Goal: Task Accomplishment & Management: Manage account settings

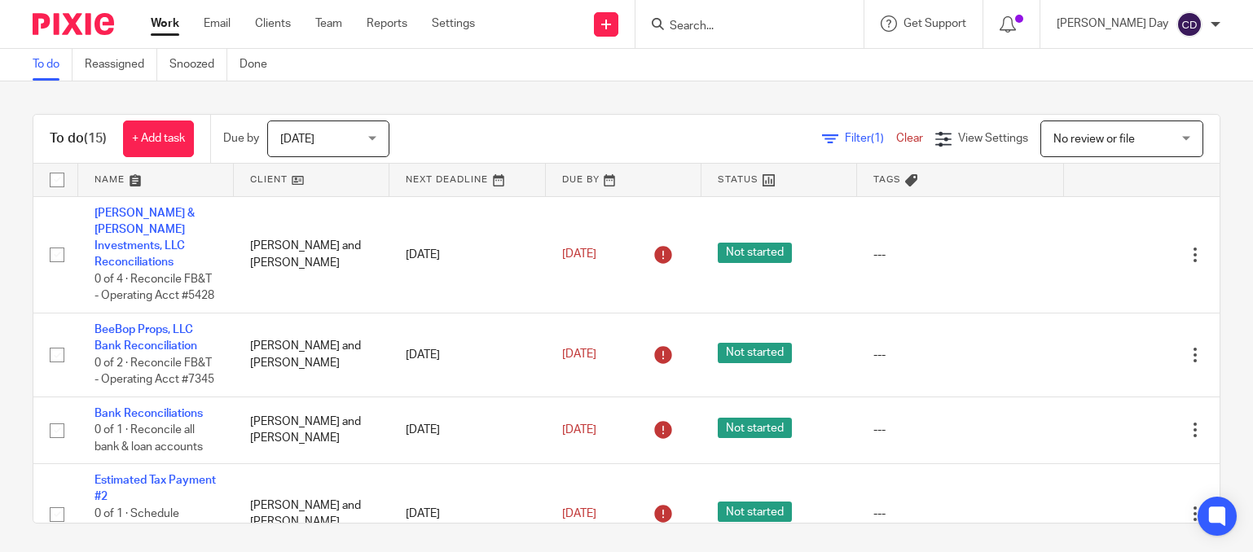
click at [806, 25] on input "Search" at bounding box center [741, 27] width 147 height 15
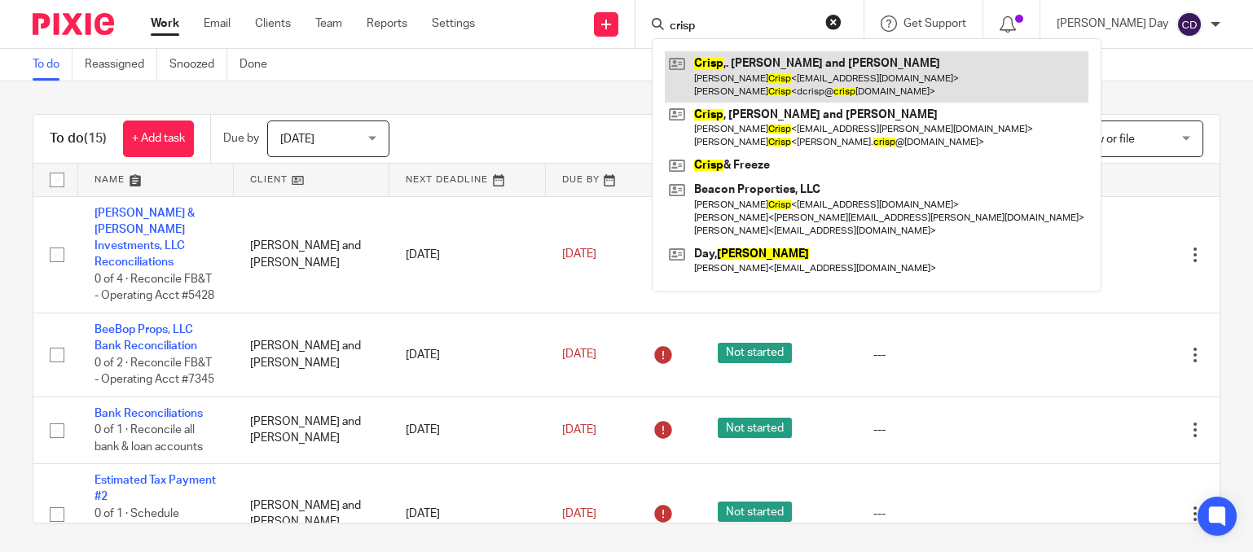
type input "crisp"
click at [822, 80] on link at bounding box center [877, 76] width 424 height 51
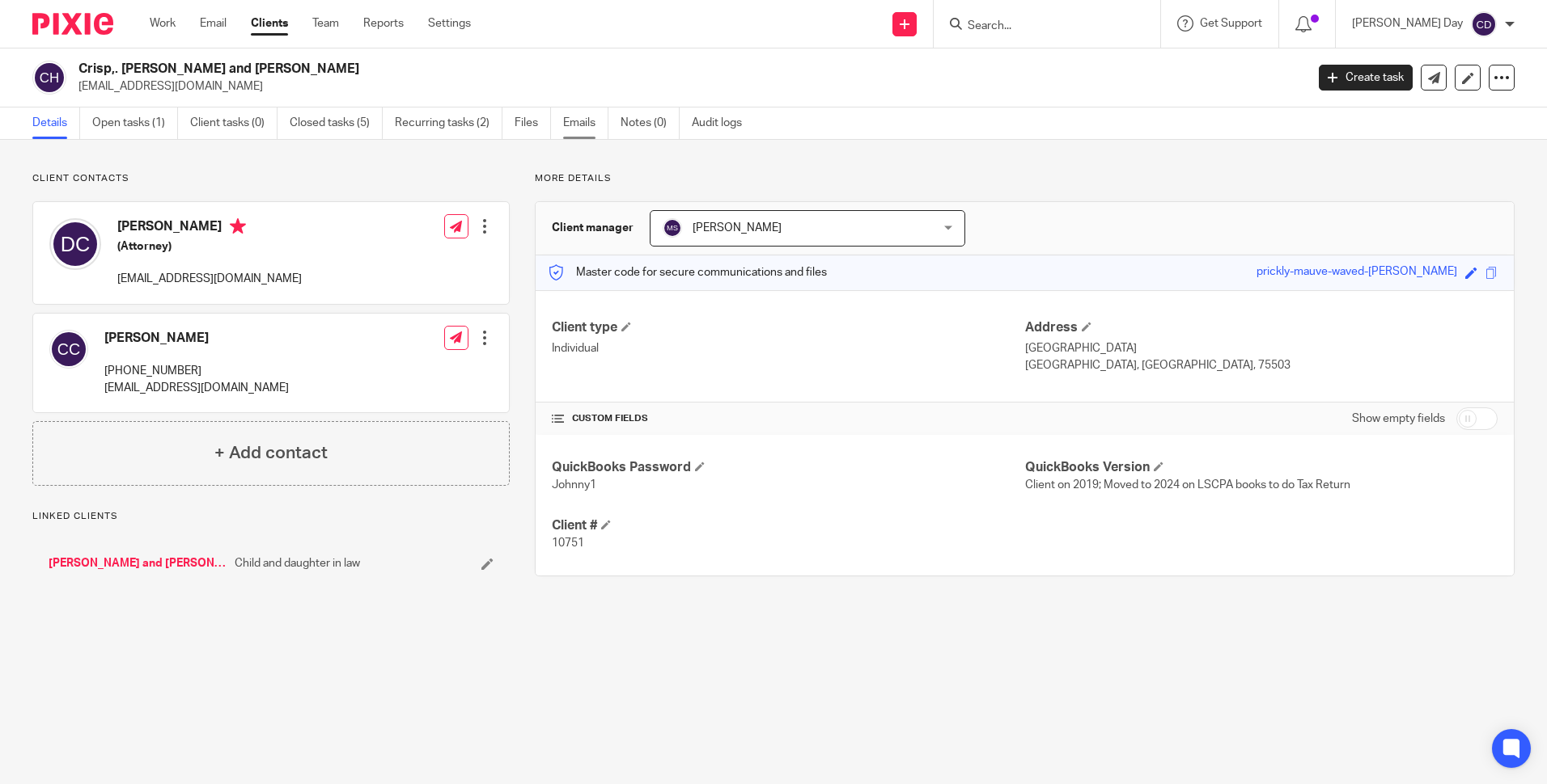
click at [590, 127] on link "Emails" at bounding box center [586, 123] width 46 height 32
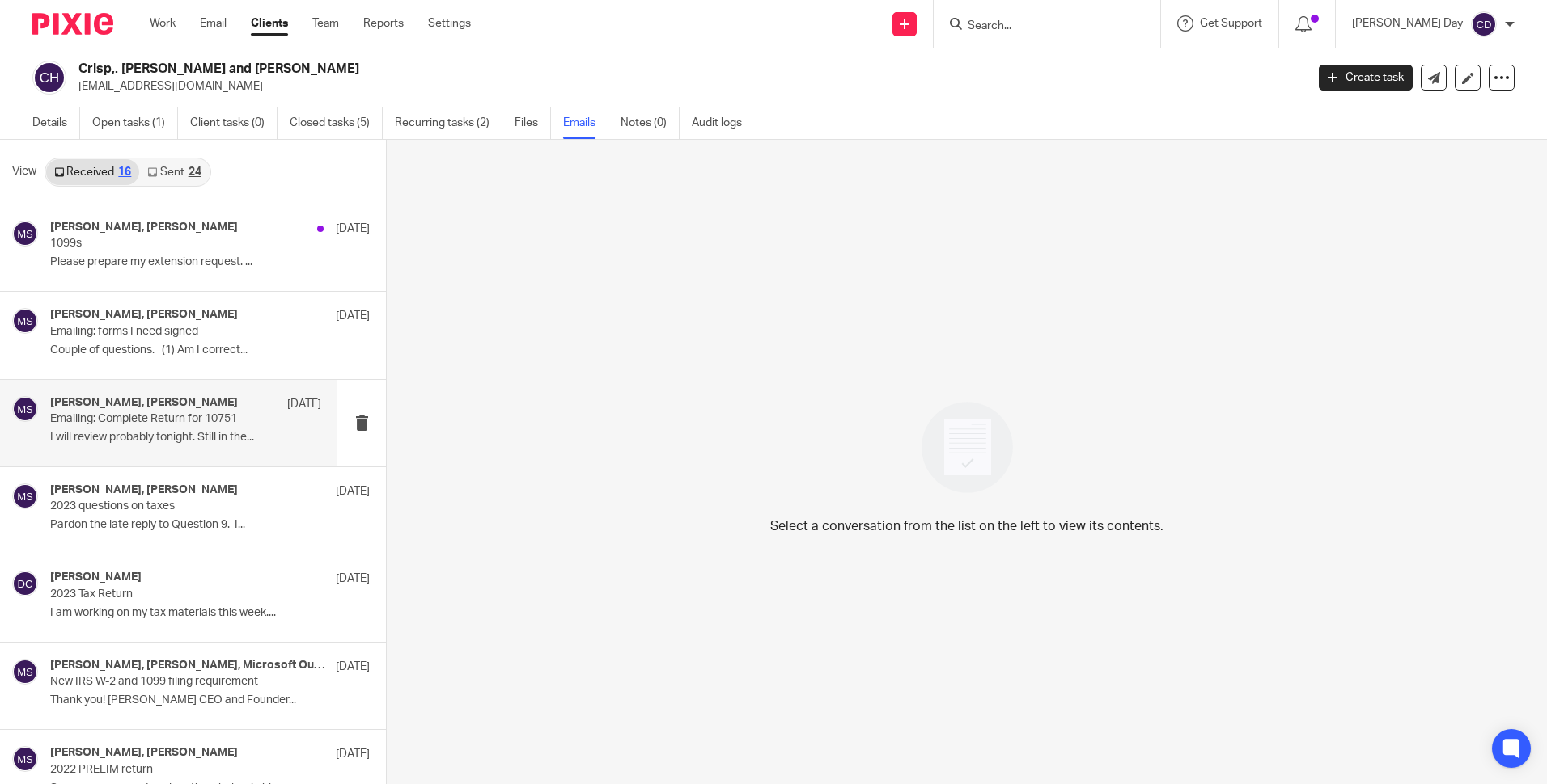
click at [242, 455] on div "David Crisp, Mike Smith Oct 10 Emailing: Complete Return for 10751 I will revie…" at bounding box center [169, 423] width 338 height 86
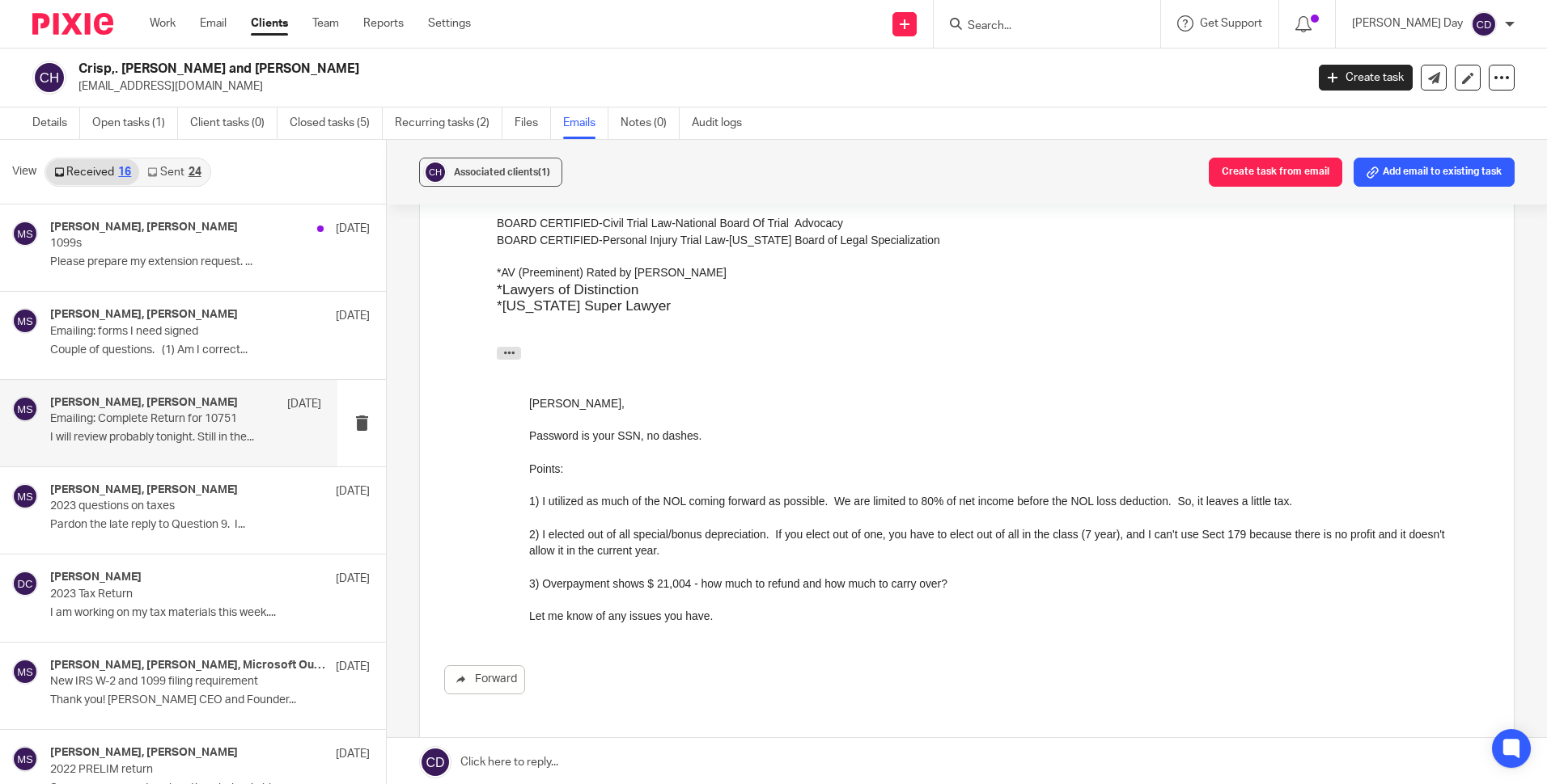
scroll to position [485, 0]
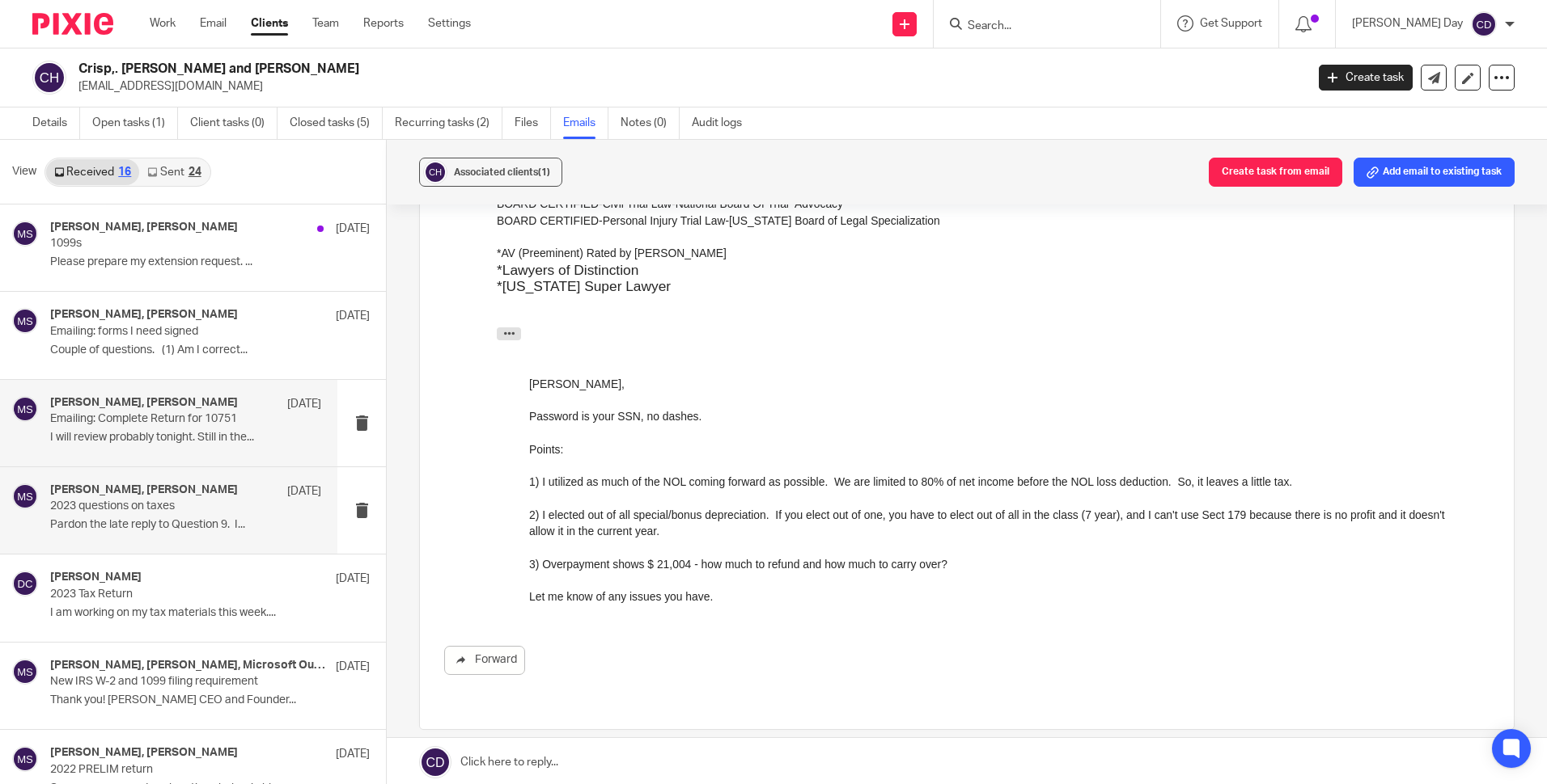
click at [199, 509] on p "2023 questions on taxes" at bounding box center [159, 507] width 216 height 14
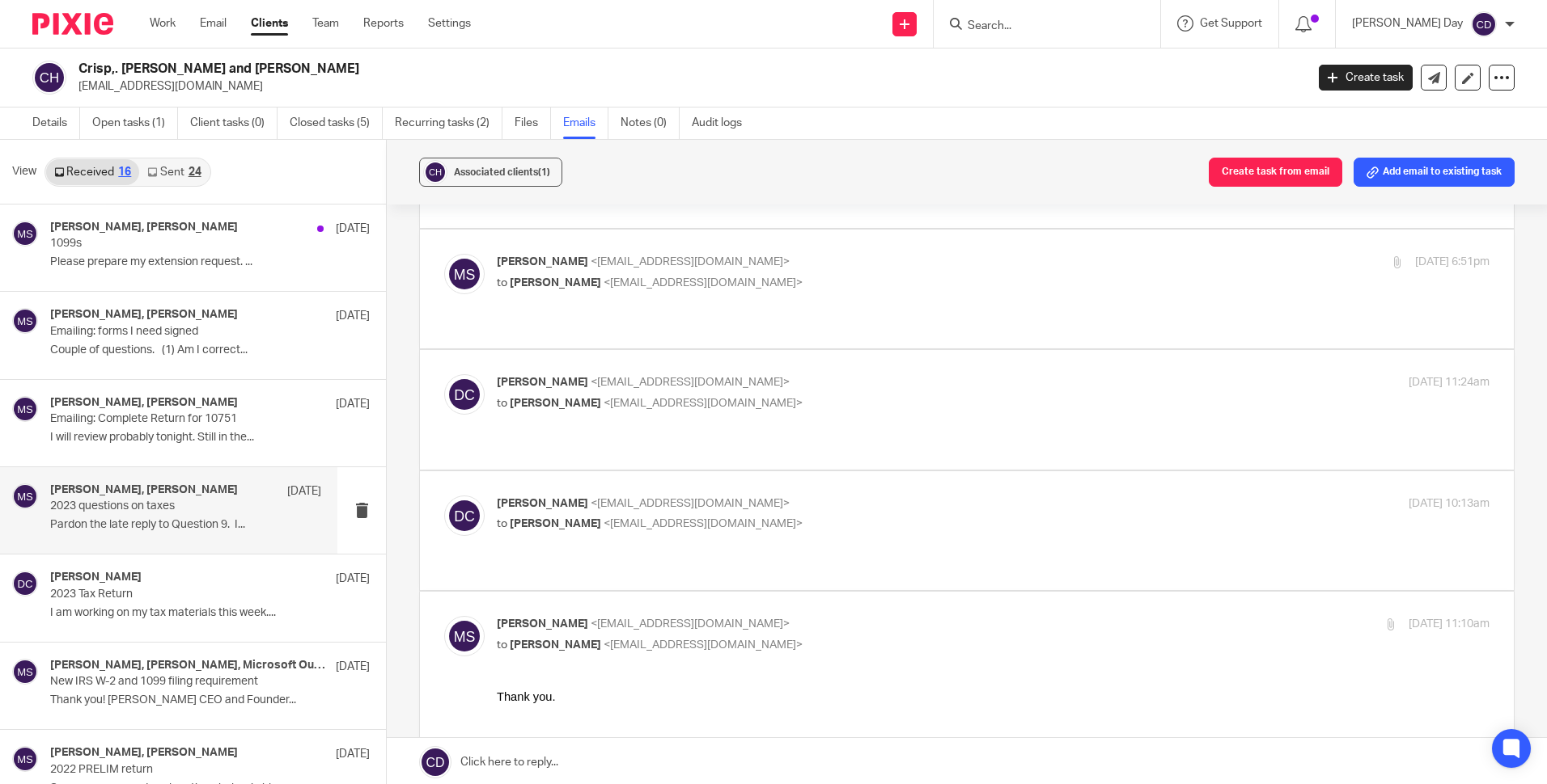
scroll to position [252, 0]
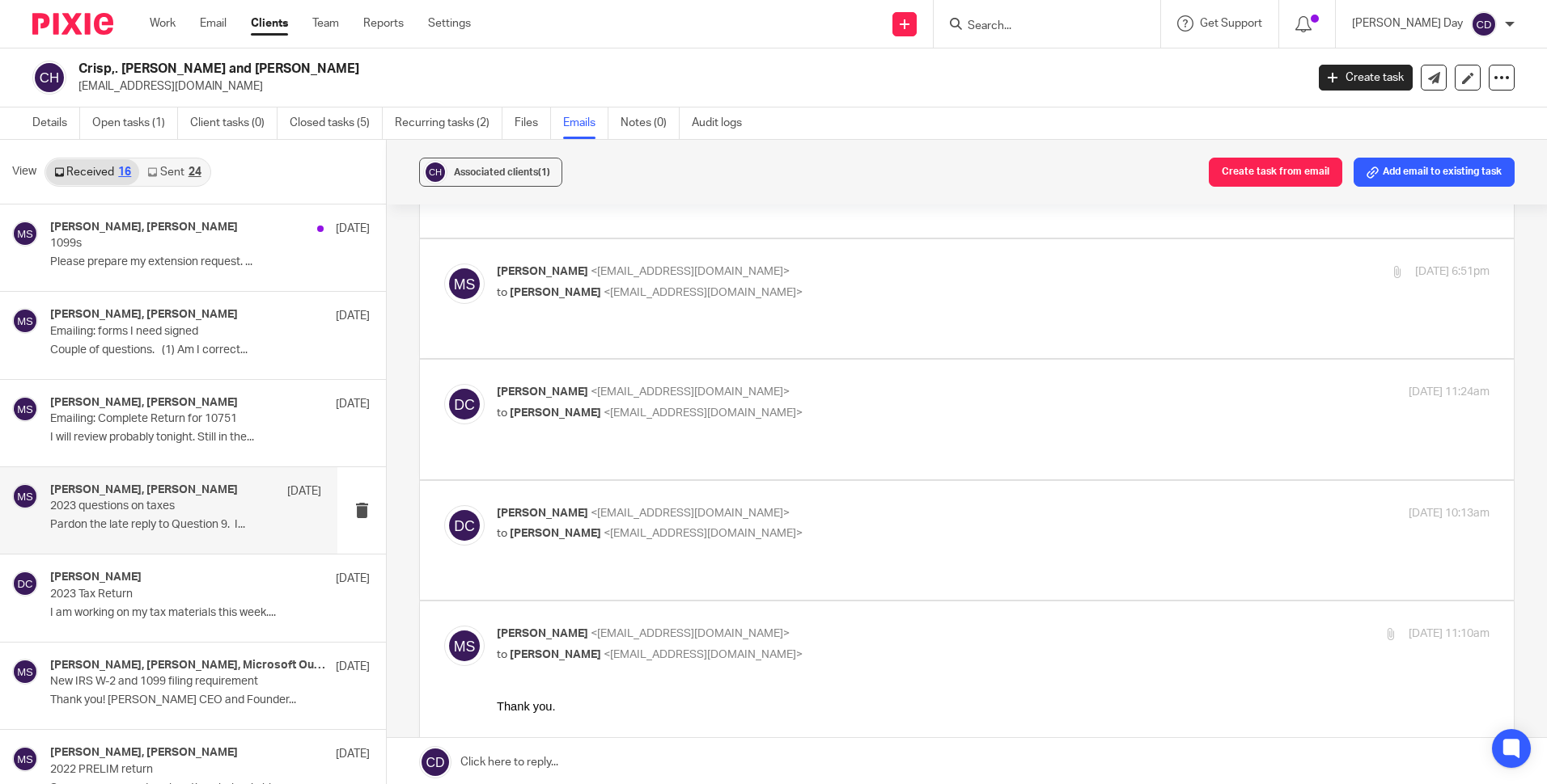
click at [763, 505] on div "David Crisp <dcrisp@crispfreeze.com> to Mike Smith <msmith@leesmithcpa.com> Oct…" at bounding box center [966, 540] width 1046 height 70
click at [656, 495] on label at bounding box center [967, 541] width 1094 height 119
click at [444, 504] on input "checkbox" at bounding box center [444, 504] width 1 height 1
checkbox input "true"
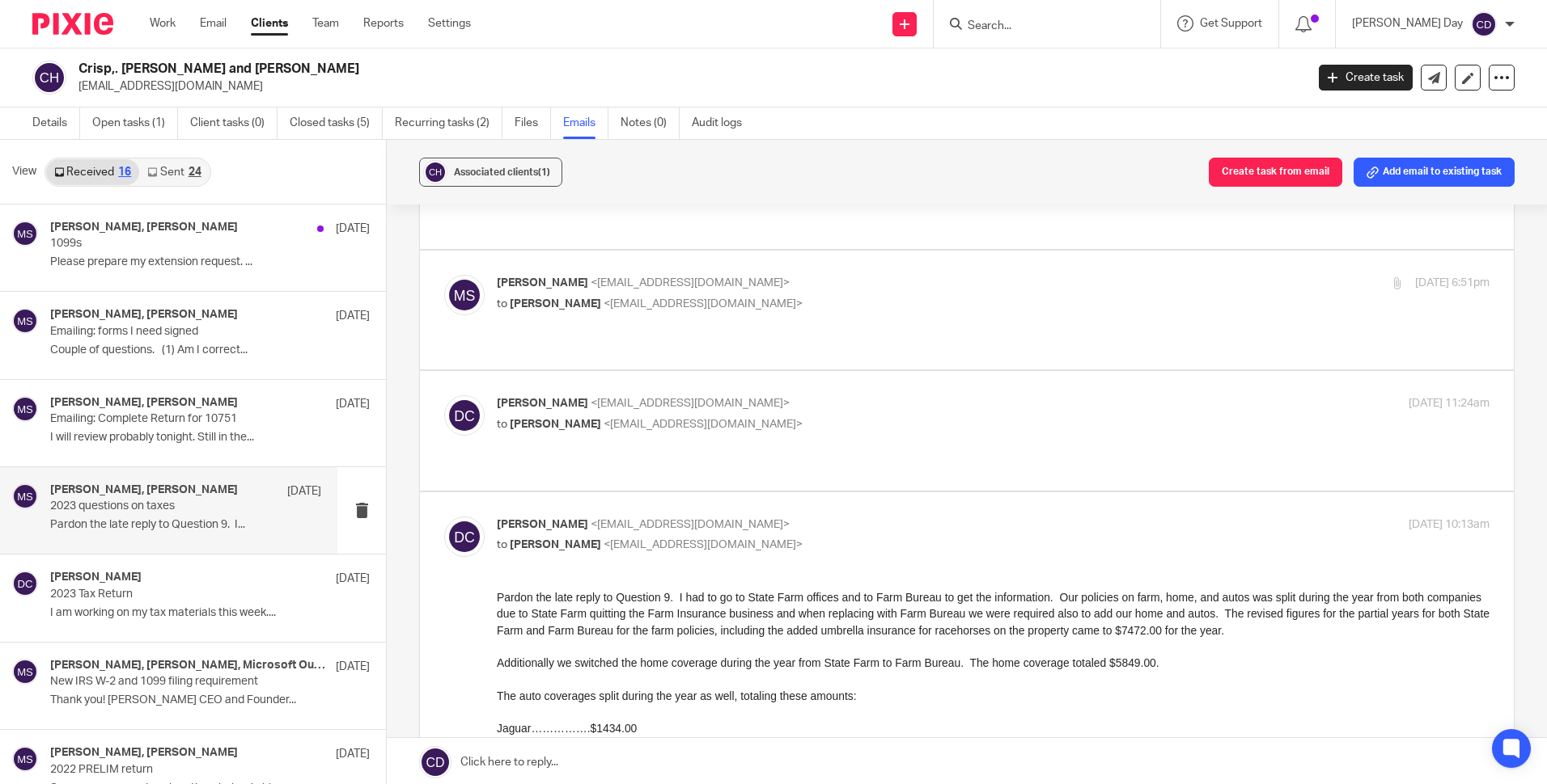
scroll to position [172, 0]
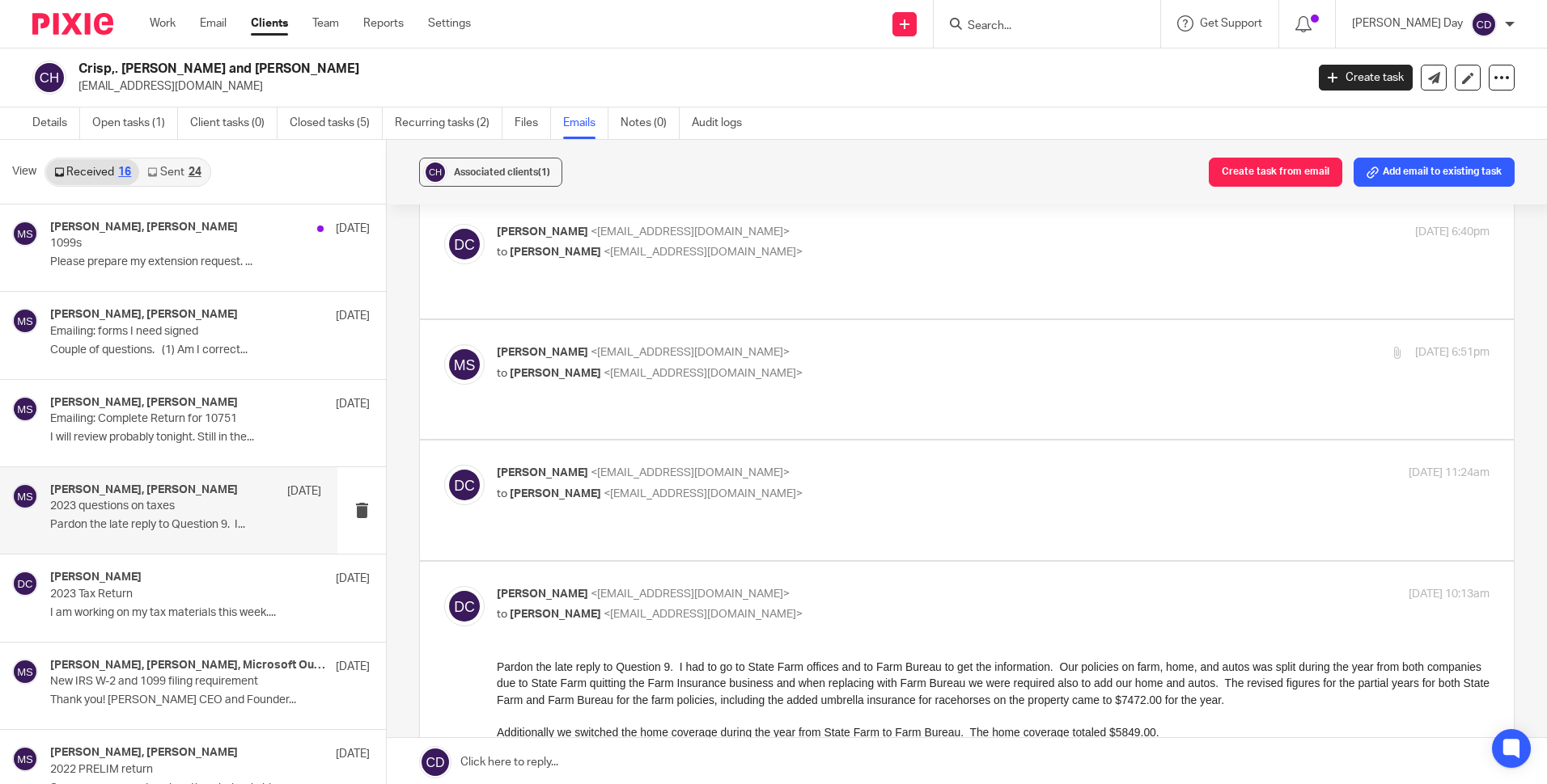
click at [801, 486] on p "to Mike Smith <msmith@leesmithcpa.com>" at bounding box center [827, 494] width 662 height 17
checkbox input "true"
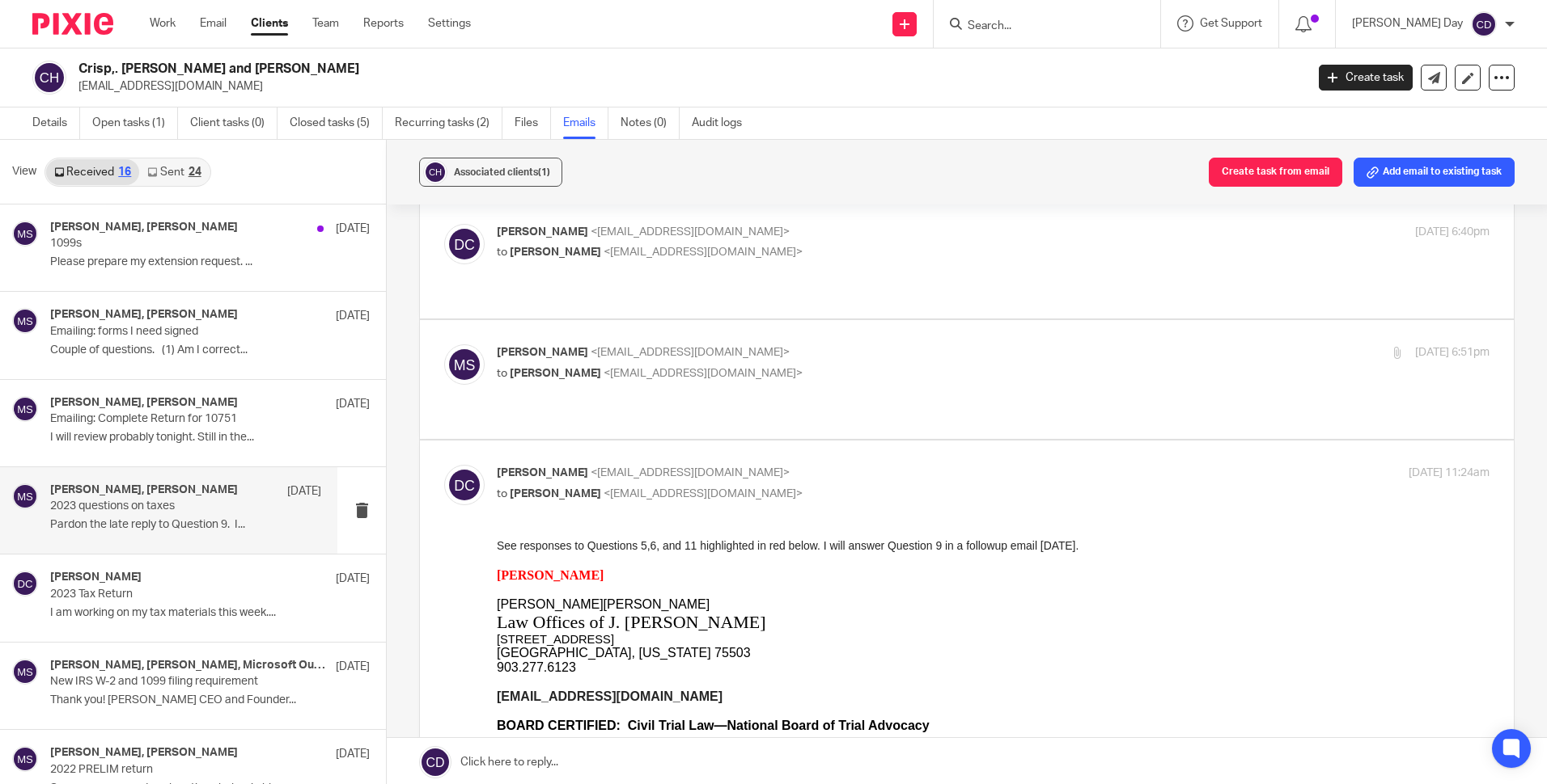
scroll to position [0, 0]
click at [798, 381] on label at bounding box center [967, 380] width 1094 height 119
click at [444, 344] on input "checkbox" at bounding box center [444, 343] width 1 height 1
checkbox input "true"
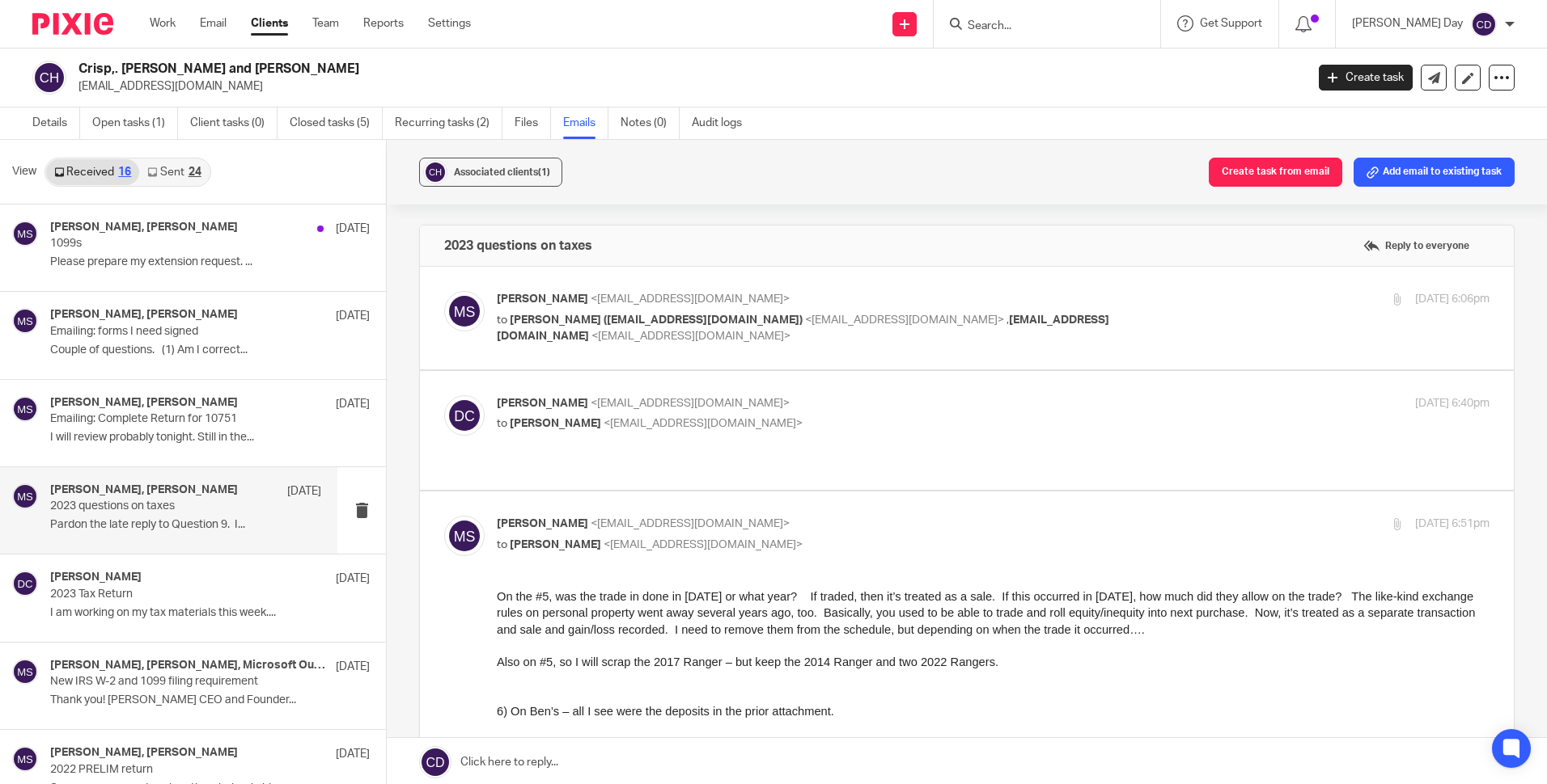
click at [826, 442] on div "David Crisp <dcrisp@crispfreeze.com> to Mike Smith <msmith@leesmithcpa.com> Oct…" at bounding box center [966, 430] width 1046 height 70
click at [698, 459] on label at bounding box center [967, 431] width 1094 height 119
click at [444, 395] on input "checkbox" at bounding box center [444, 395] width 1 height 1
checkbox input "true"
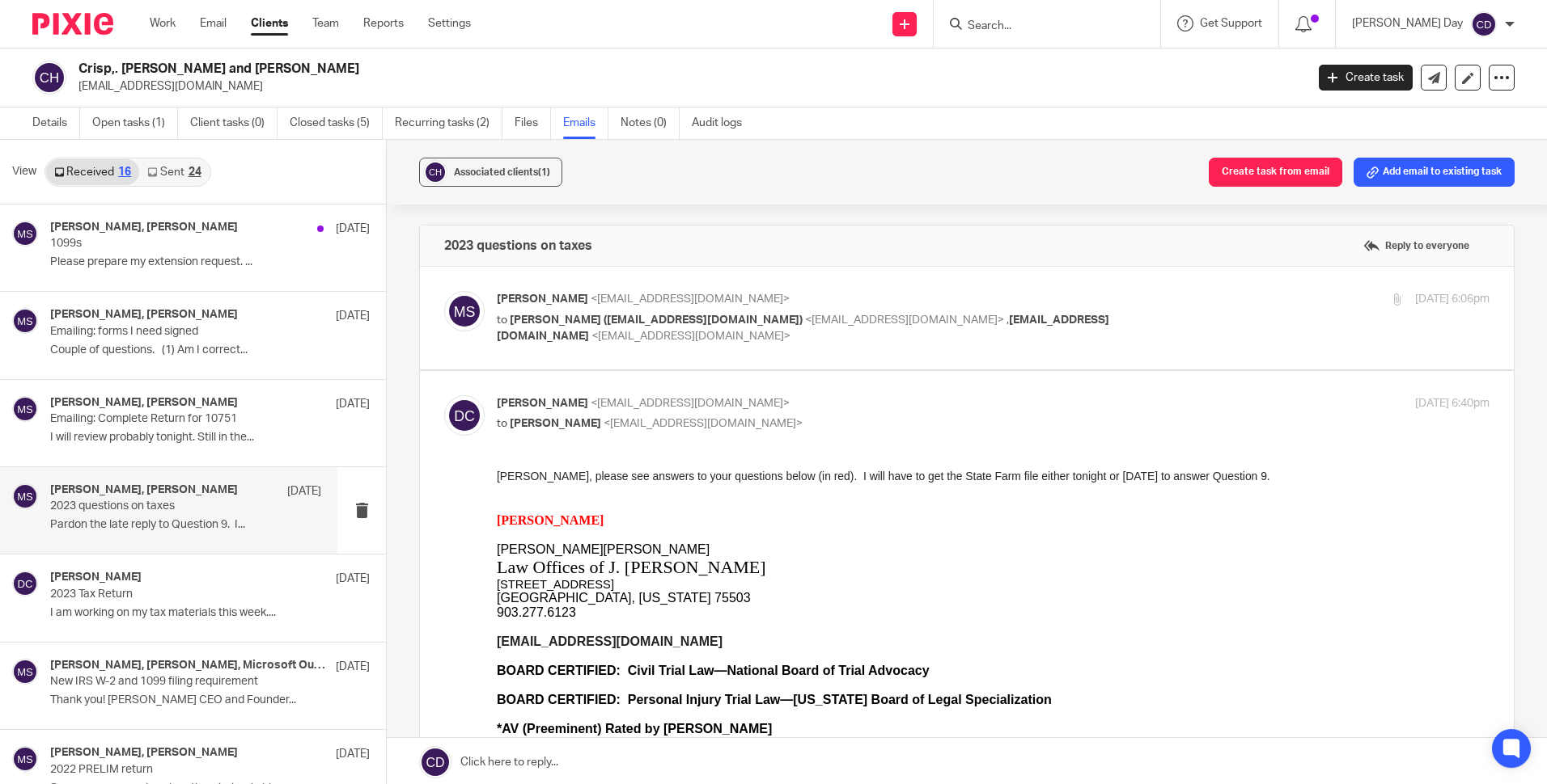
click at [741, 356] on label at bounding box center [967, 318] width 1094 height 102
click at [444, 291] on input "checkbox" at bounding box center [444, 291] width 1 height 1
checkbox input "true"
